Goal: Check status: Check status

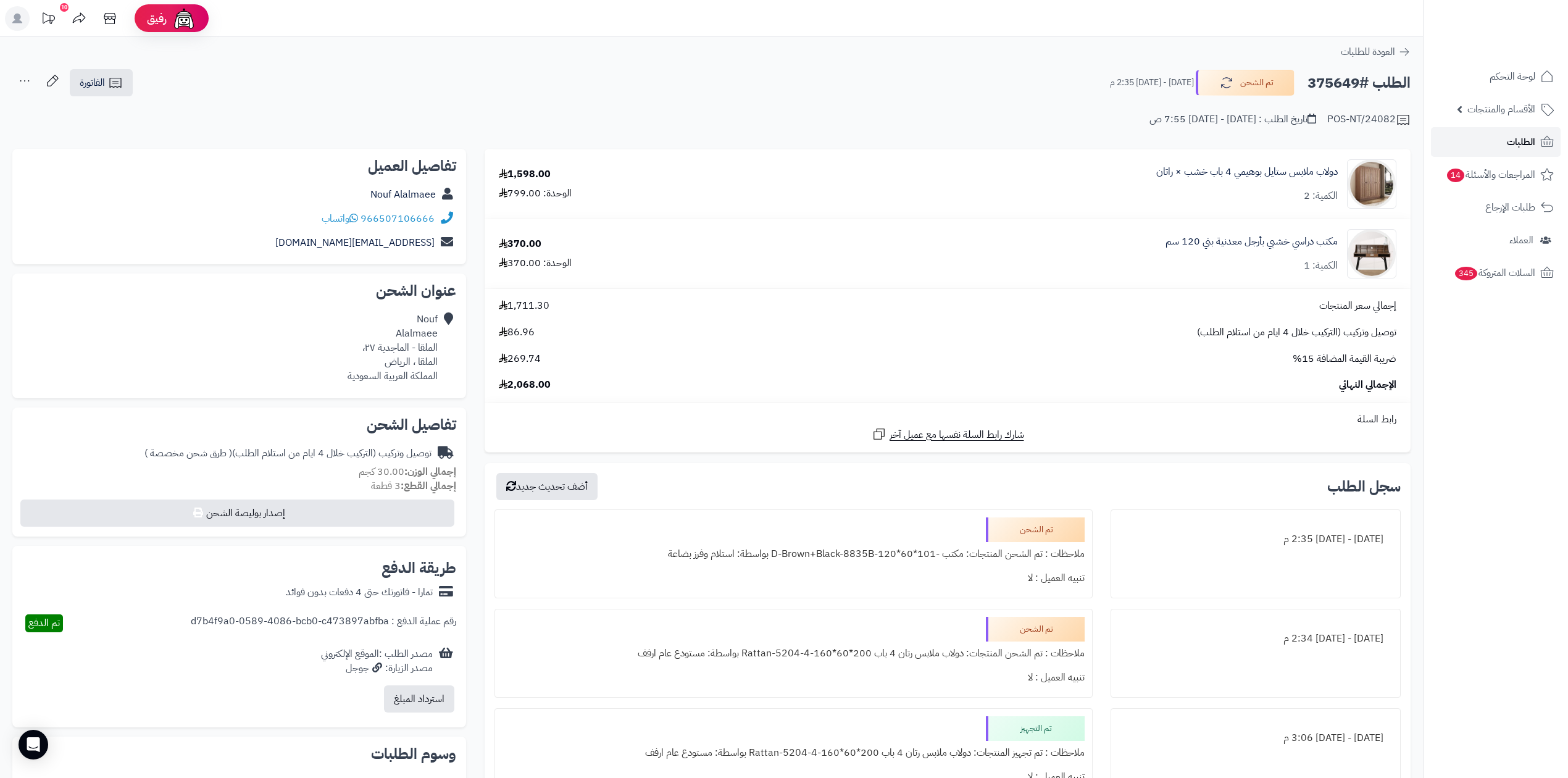
drag, startPoint x: 0, startPoint y: 0, endPoint x: 1455, endPoint y: 139, distance: 1461.6
click at [1455, 139] on link "الطلبات" at bounding box center [1495, 142] width 130 height 30
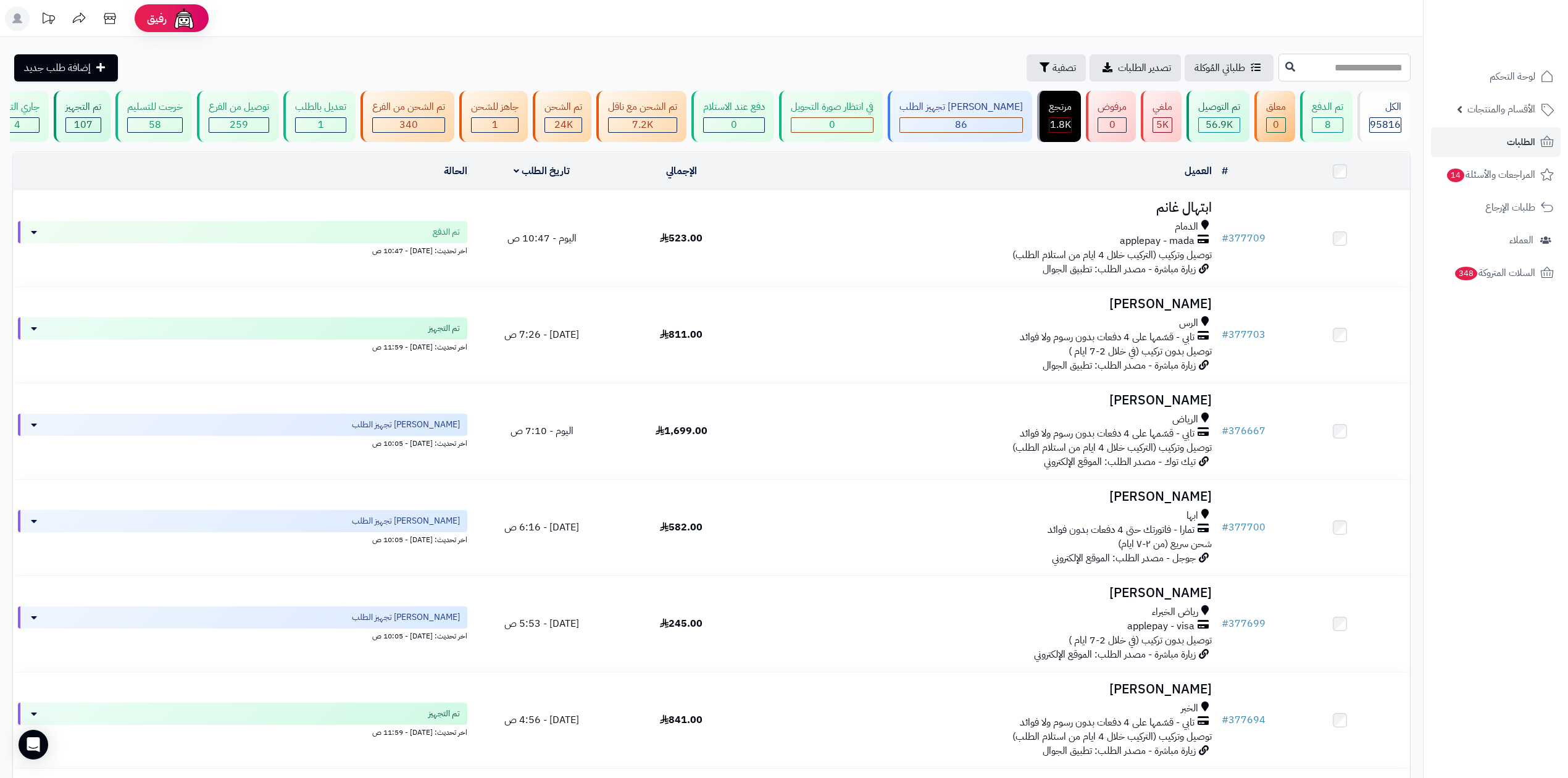
click at [1311, 74] on input "text" at bounding box center [1343, 67] width 132 height 28
type input "******"
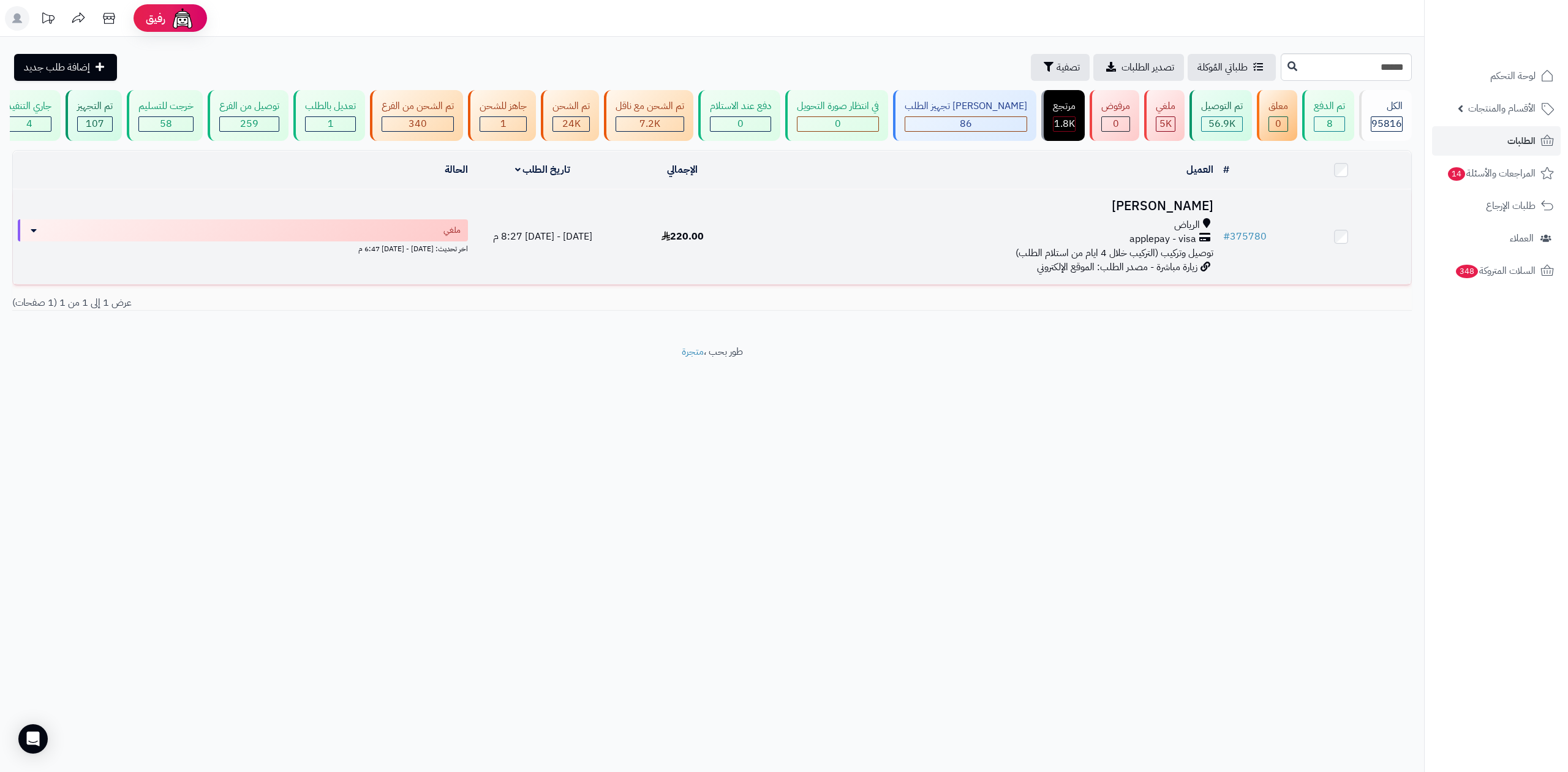
click at [1194, 205] on h3 "ابو انس" at bounding box center [984, 207] width 456 height 14
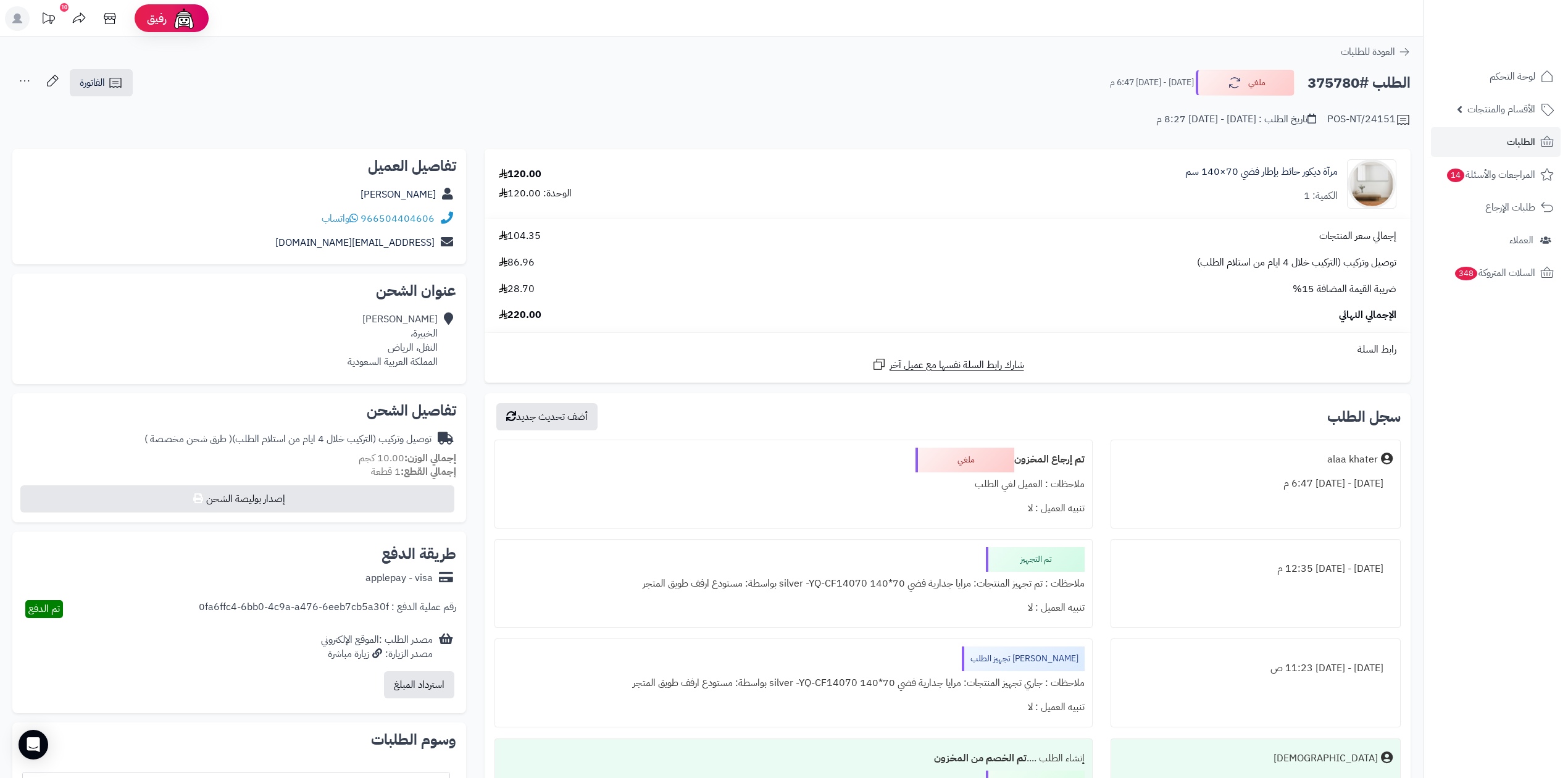
click at [1324, 70] on h2 "الطلب #375780" at bounding box center [1358, 83] width 103 height 25
click at [1324, 82] on h2 "الطلب #375780" at bounding box center [1358, 83] width 103 height 25
copy h2 "375780"
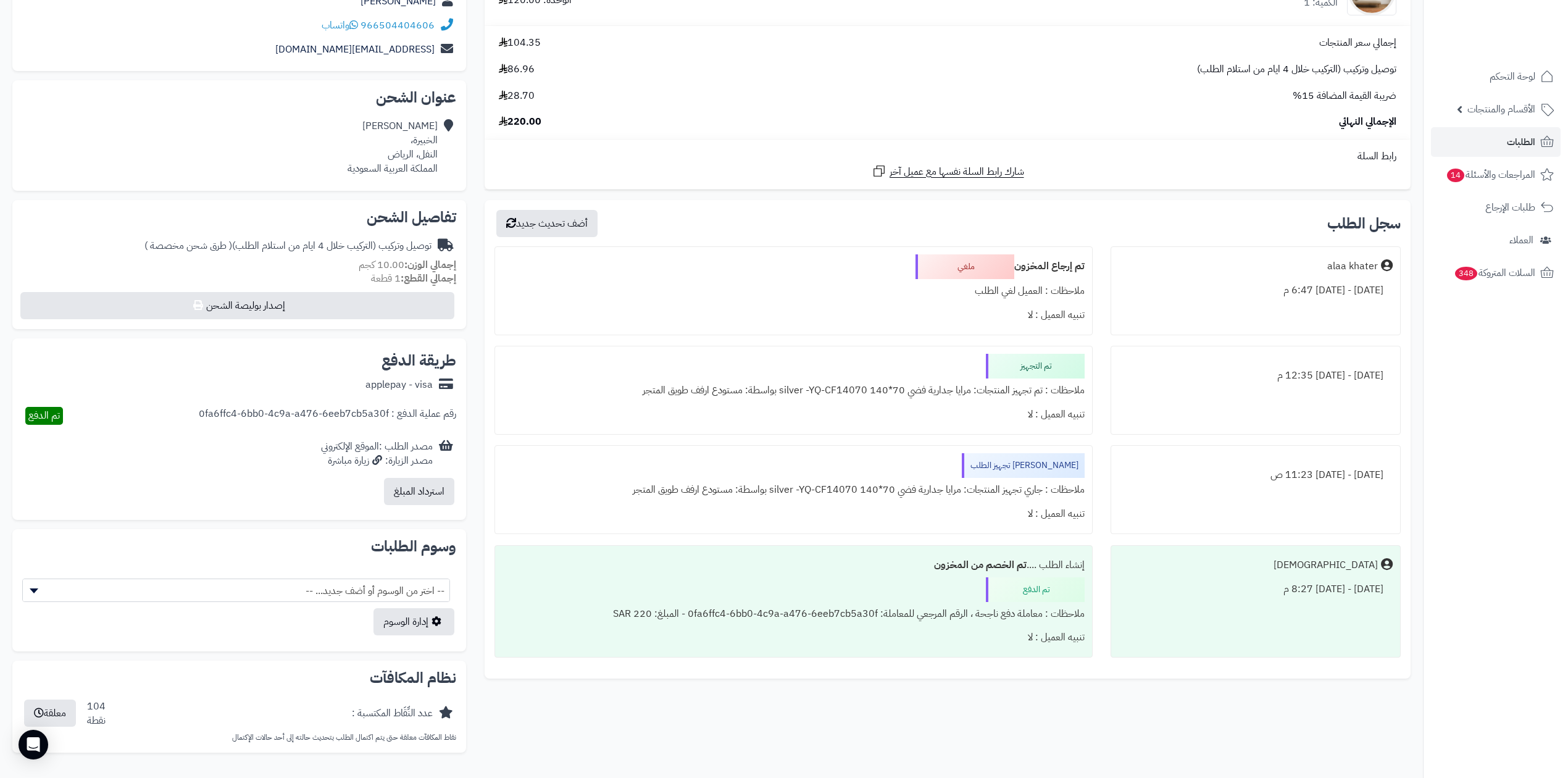
scroll to position [82, 0]
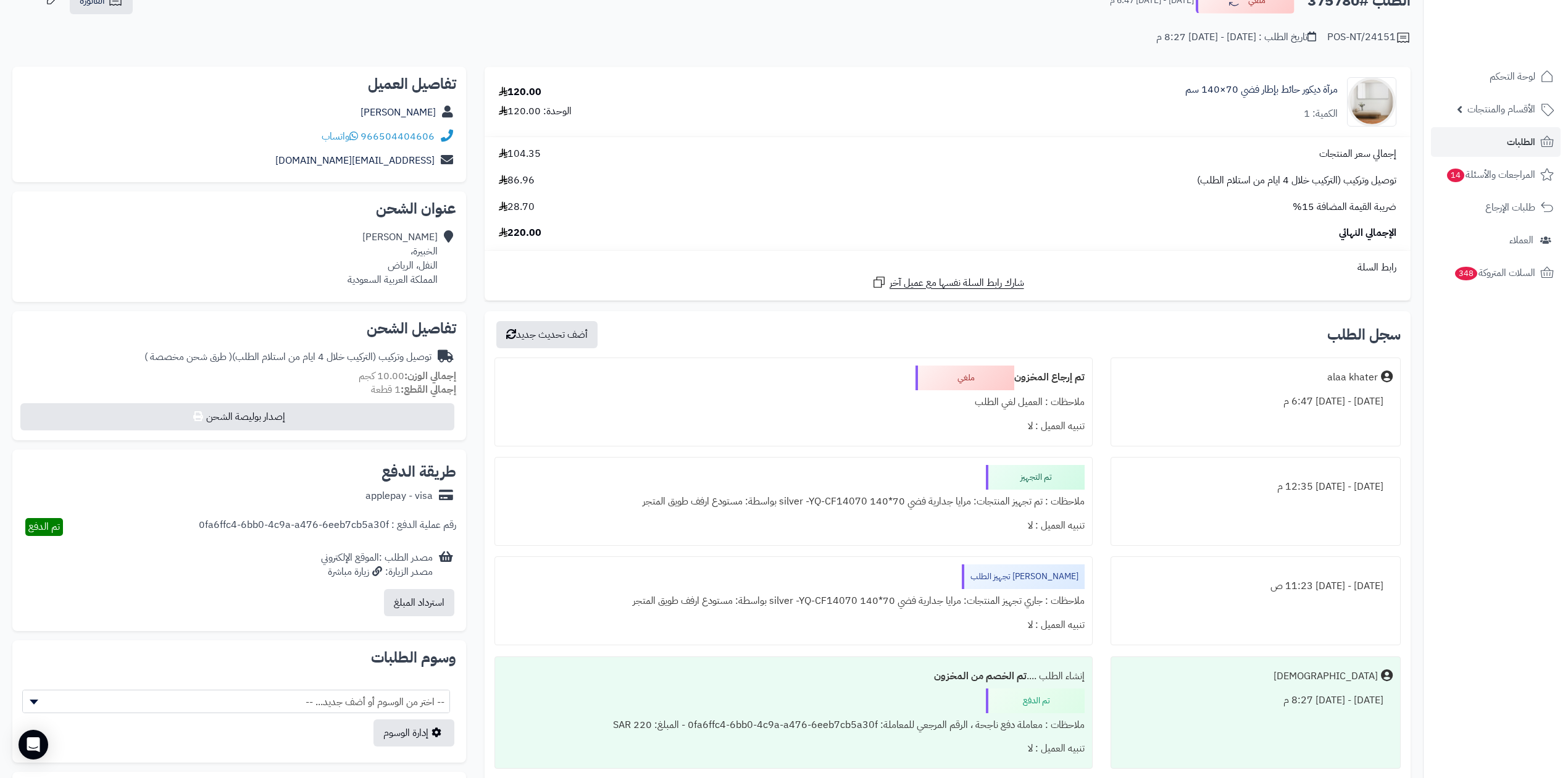
click at [534, 230] on span "220.00" at bounding box center [520, 234] width 43 height 15
copy span "220.00"
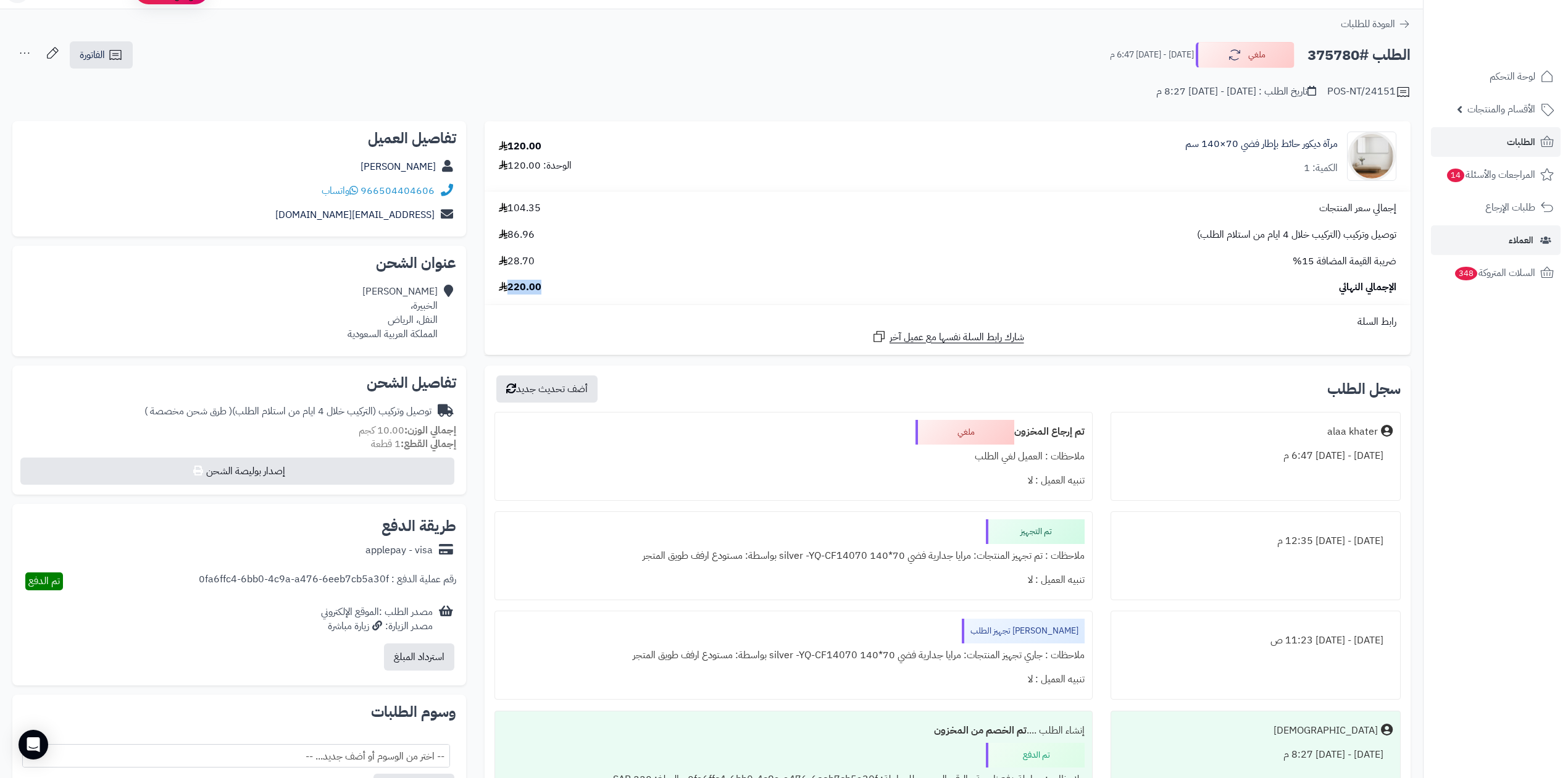
scroll to position [0, 0]
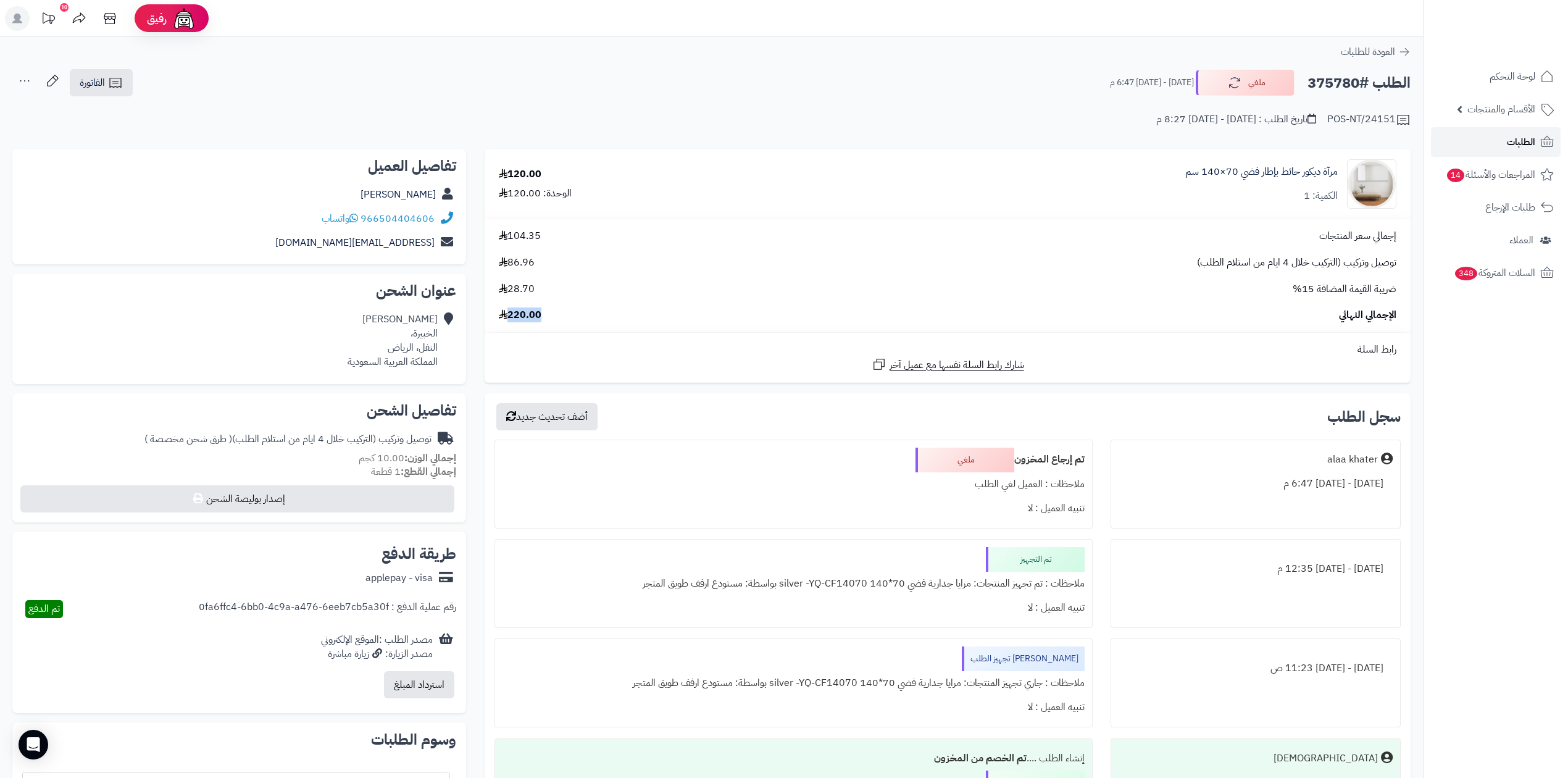
click at [1492, 141] on link "الطلبات" at bounding box center [1495, 142] width 130 height 30
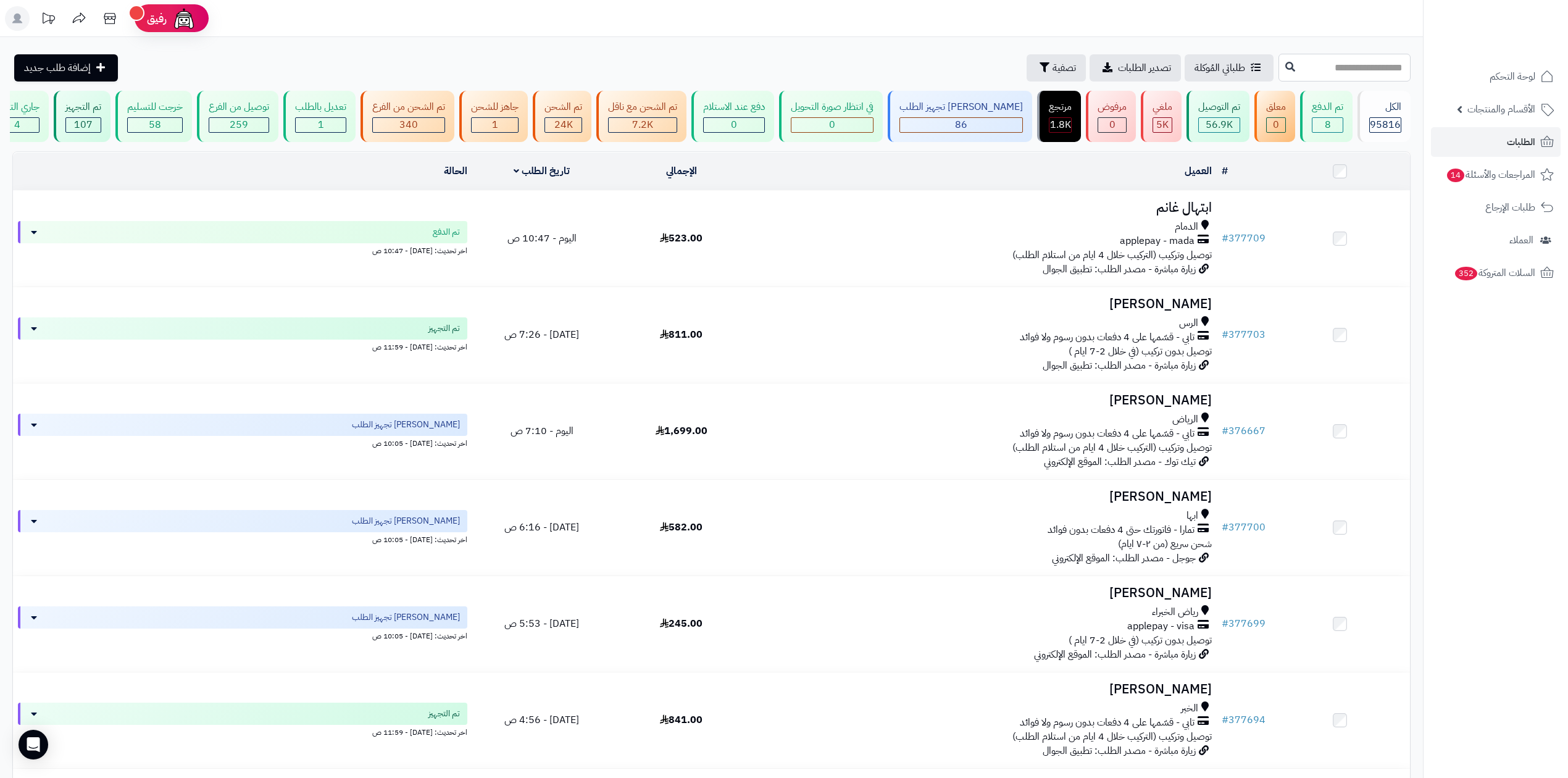
click at [1278, 70] on input "text" at bounding box center [1343, 67] width 132 height 28
paste input "******"
type input "******"
click at [1285, 65] on icon at bounding box center [1290, 65] width 10 height 10
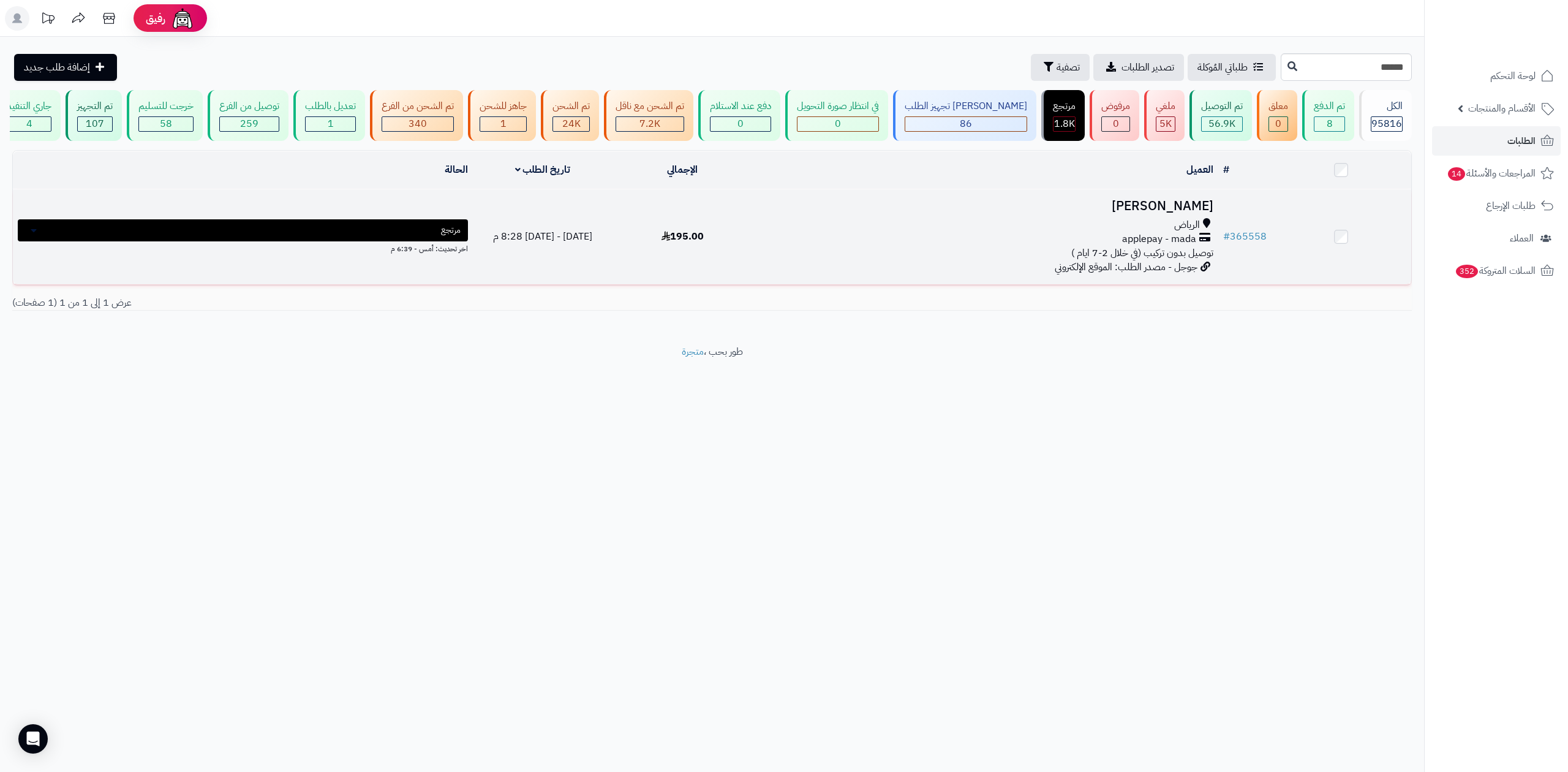
click at [1182, 213] on h3 "[PERSON_NAME]" at bounding box center [984, 207] width 456 height 14
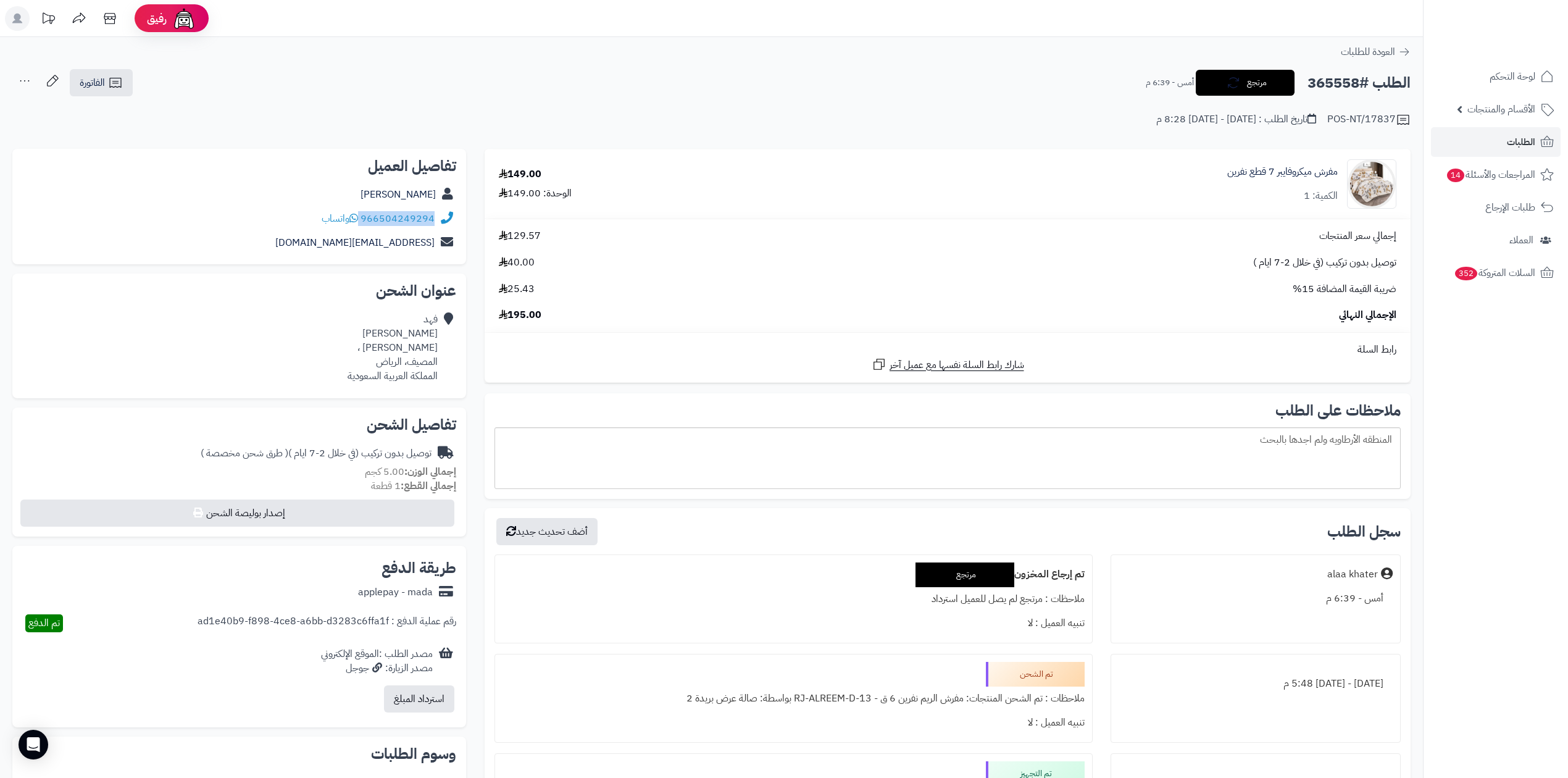
drag, startPoint x: 361, startPoint y: 215, endPoint x: 464, endPoint y: 214, distance: 103.0
click at [464, 214] on div "تفاصيل العميل [PERSON_NAME] 966504249294 واتساب [EMAIL_ADDRESS][DOMAIN_NAME]" at bounding box center [239, 207] width 454 height 116
copy div "966504249294"
click at [1480, 141] on link "الطلبات" at bounding box center [1495, 142] width 130 height 30
